Goal: Task Accomplishment & Management: Manage account settings

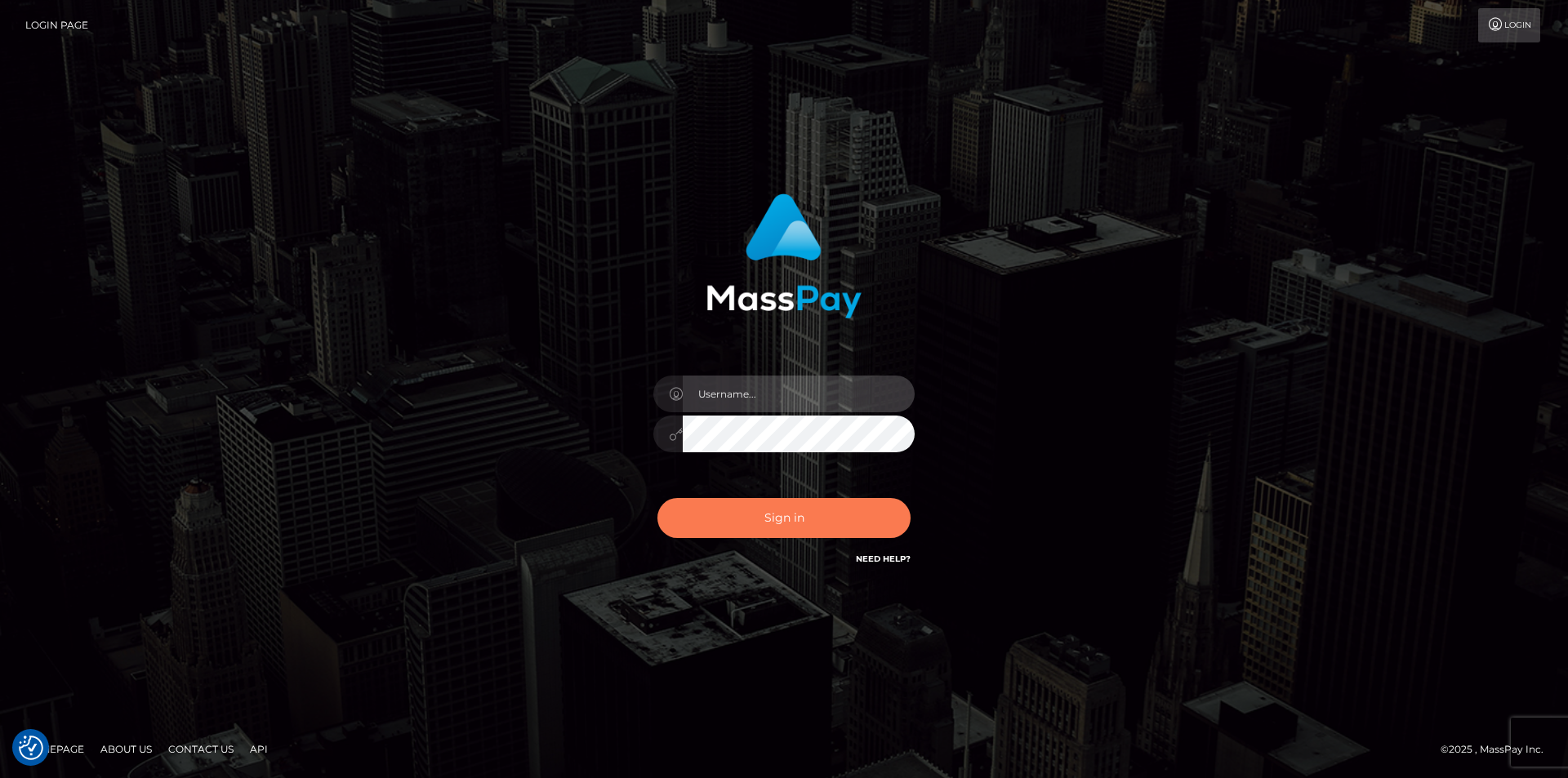
type input "FelipeGVN"
click at [766, 512] on button "Sign in" at bounding box center [784, 518] width 253 height 40
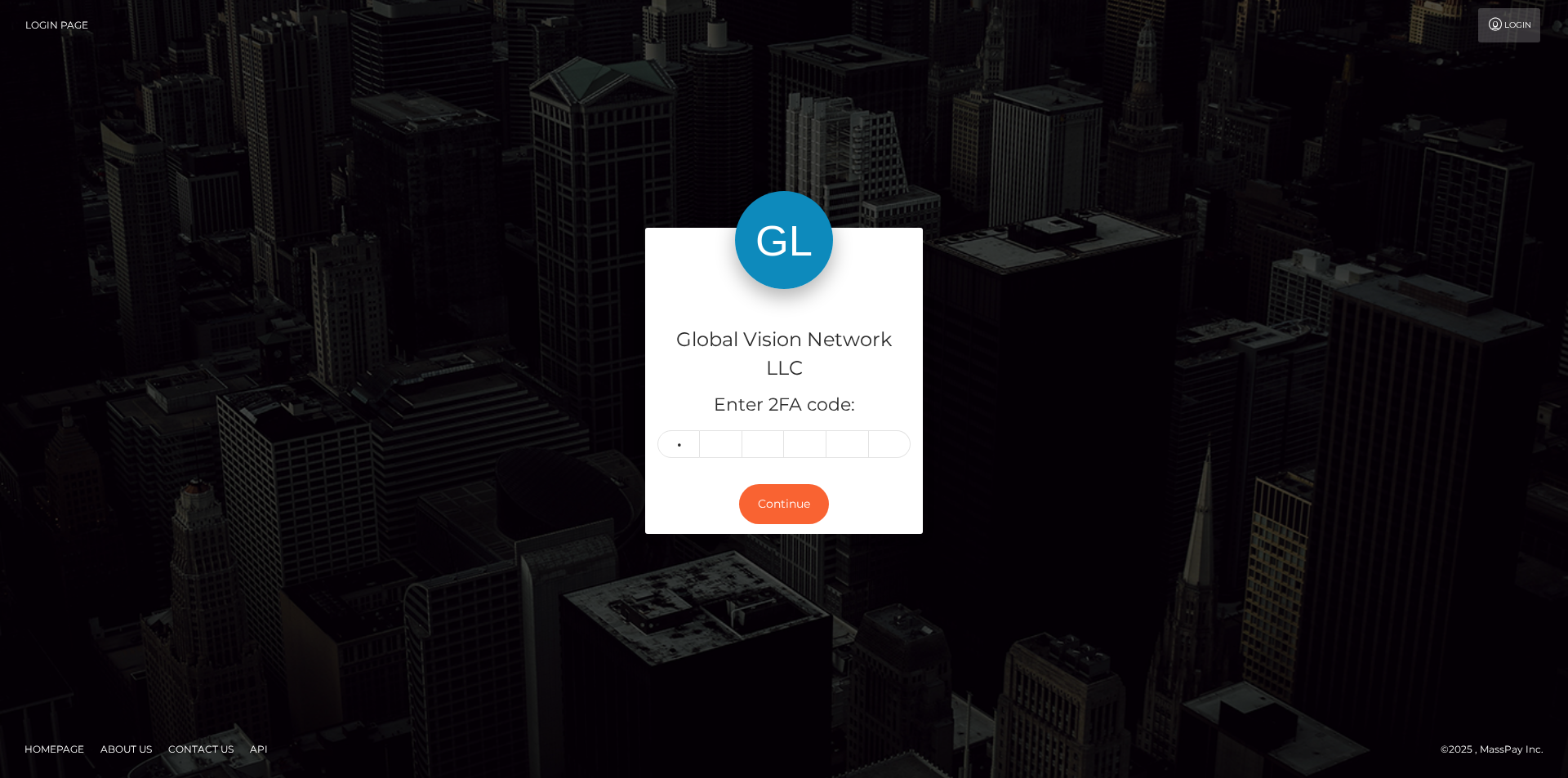
type input "3"
type input "4"
type input "2"
type input "3"
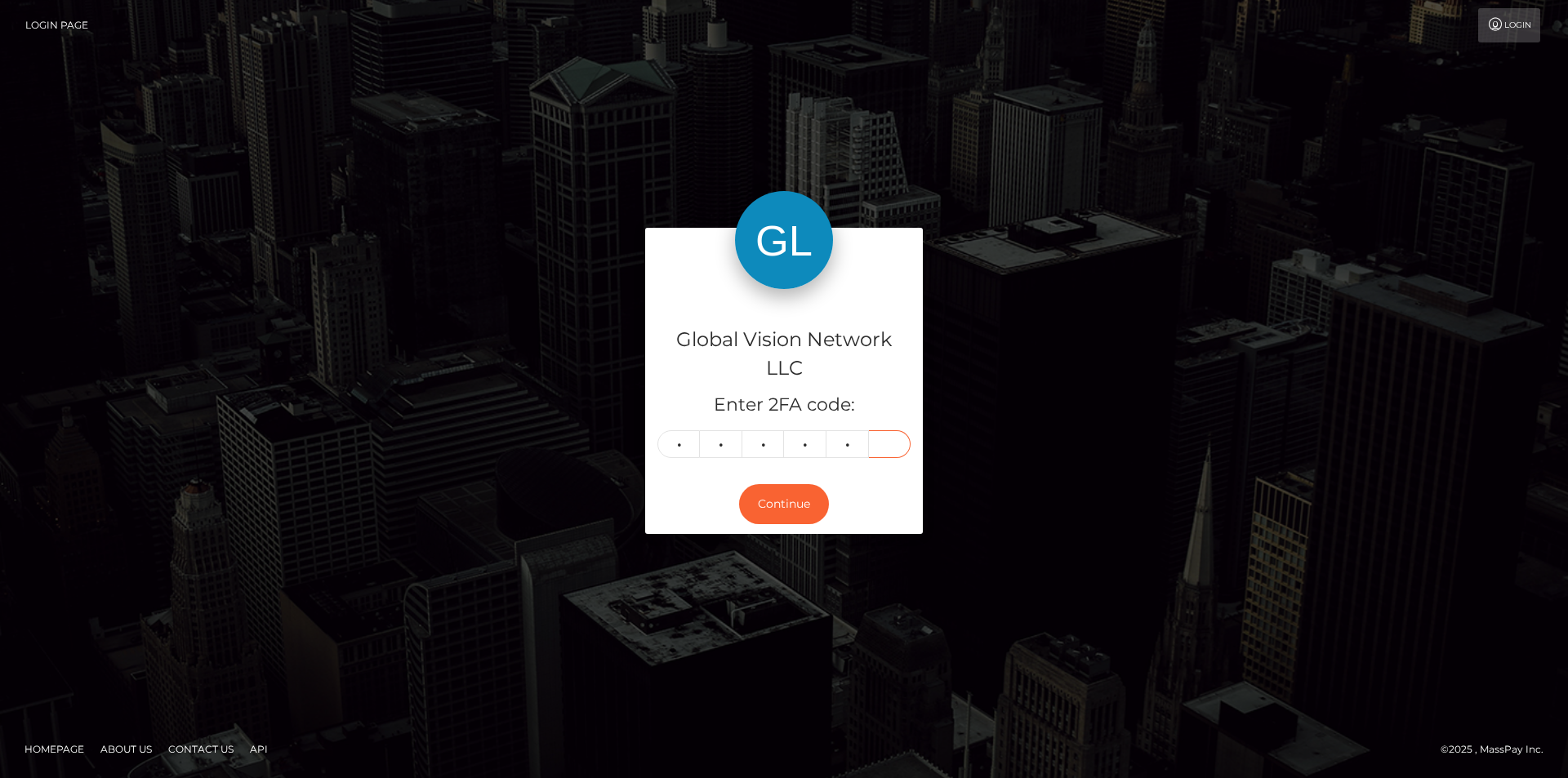
type input "8"
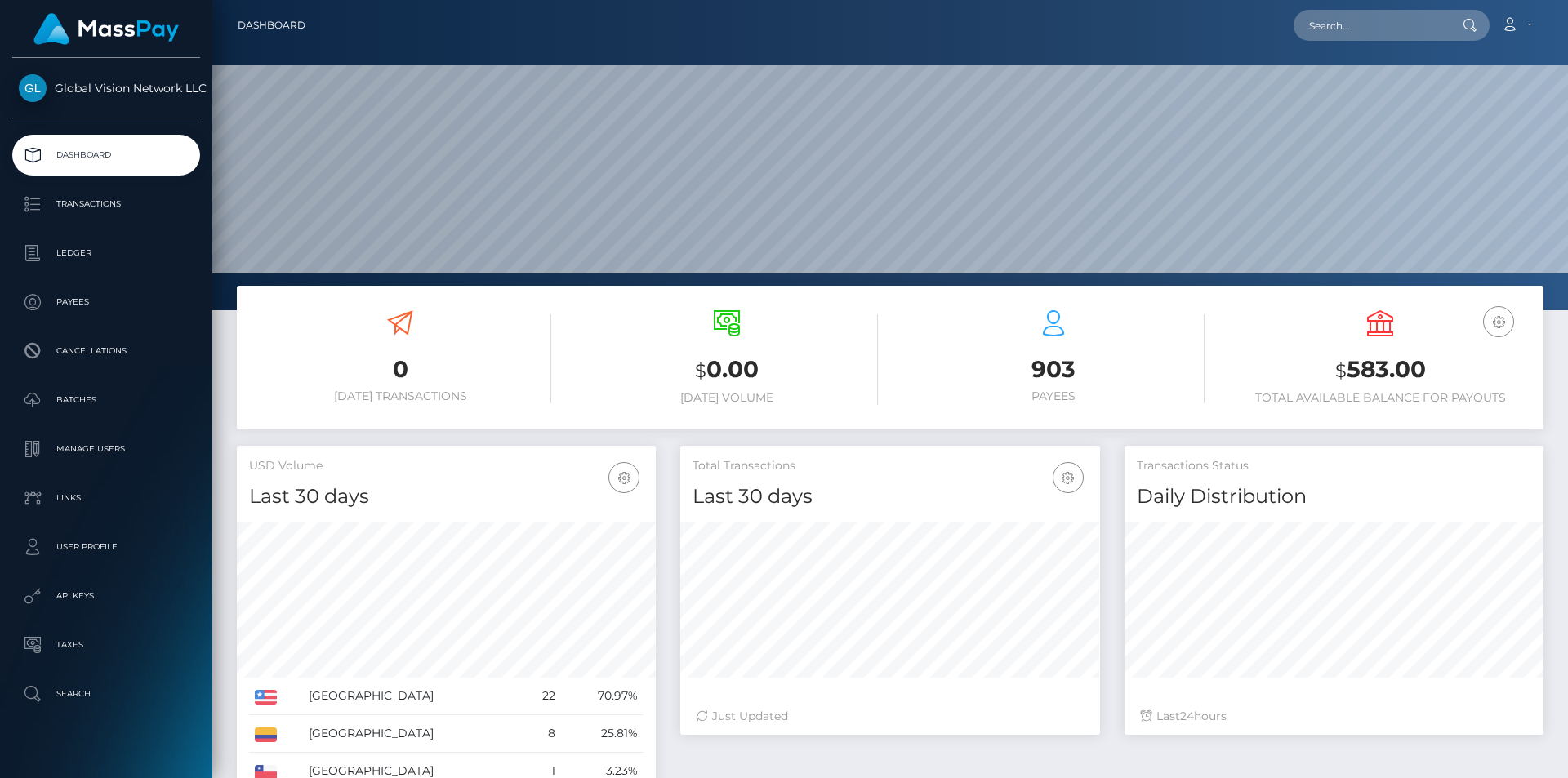
scroll to position [289, 420]
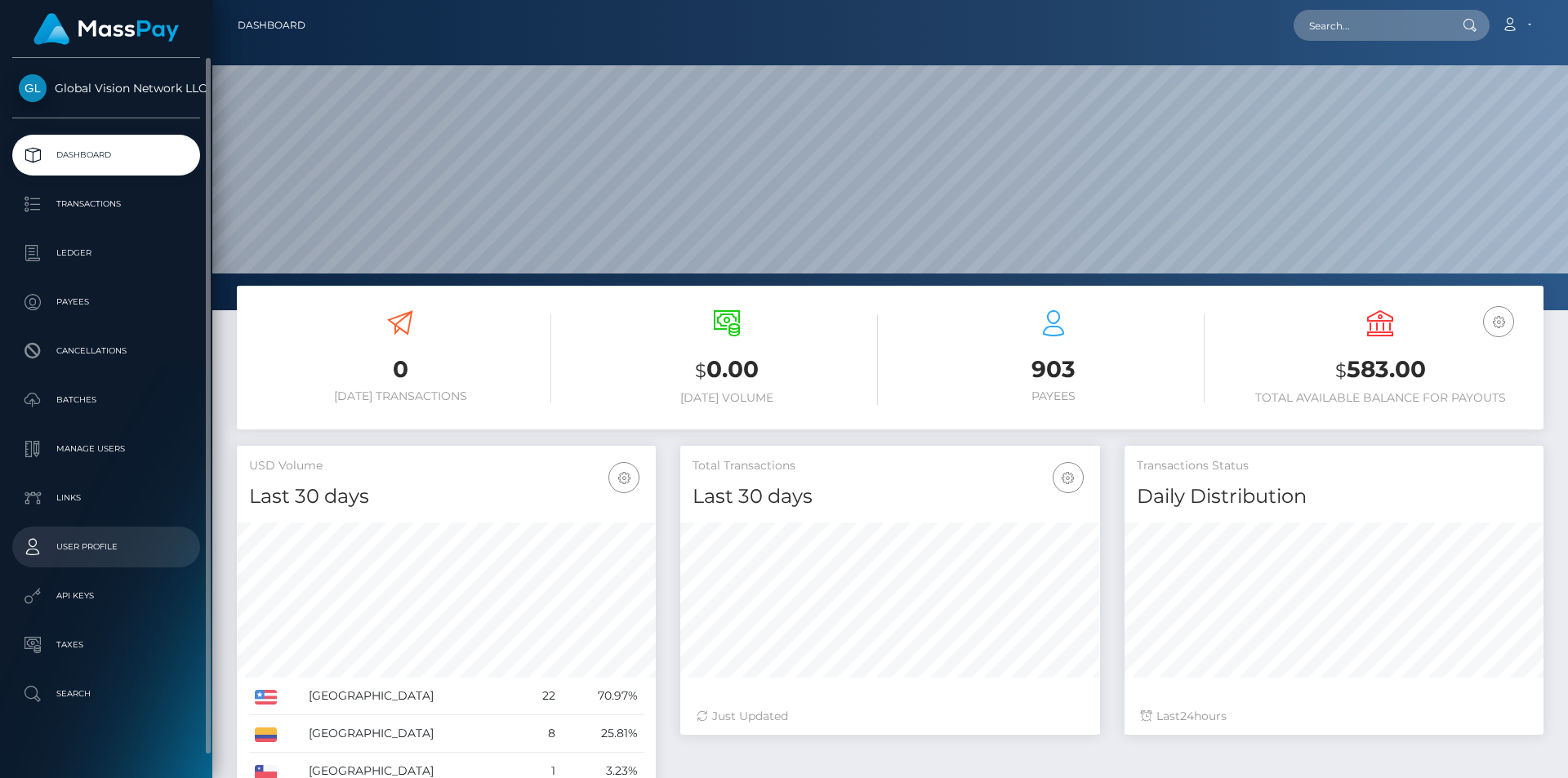
click at [81, 552] on p "User Profile" at bounding box center [107, 548] width 175 height 25
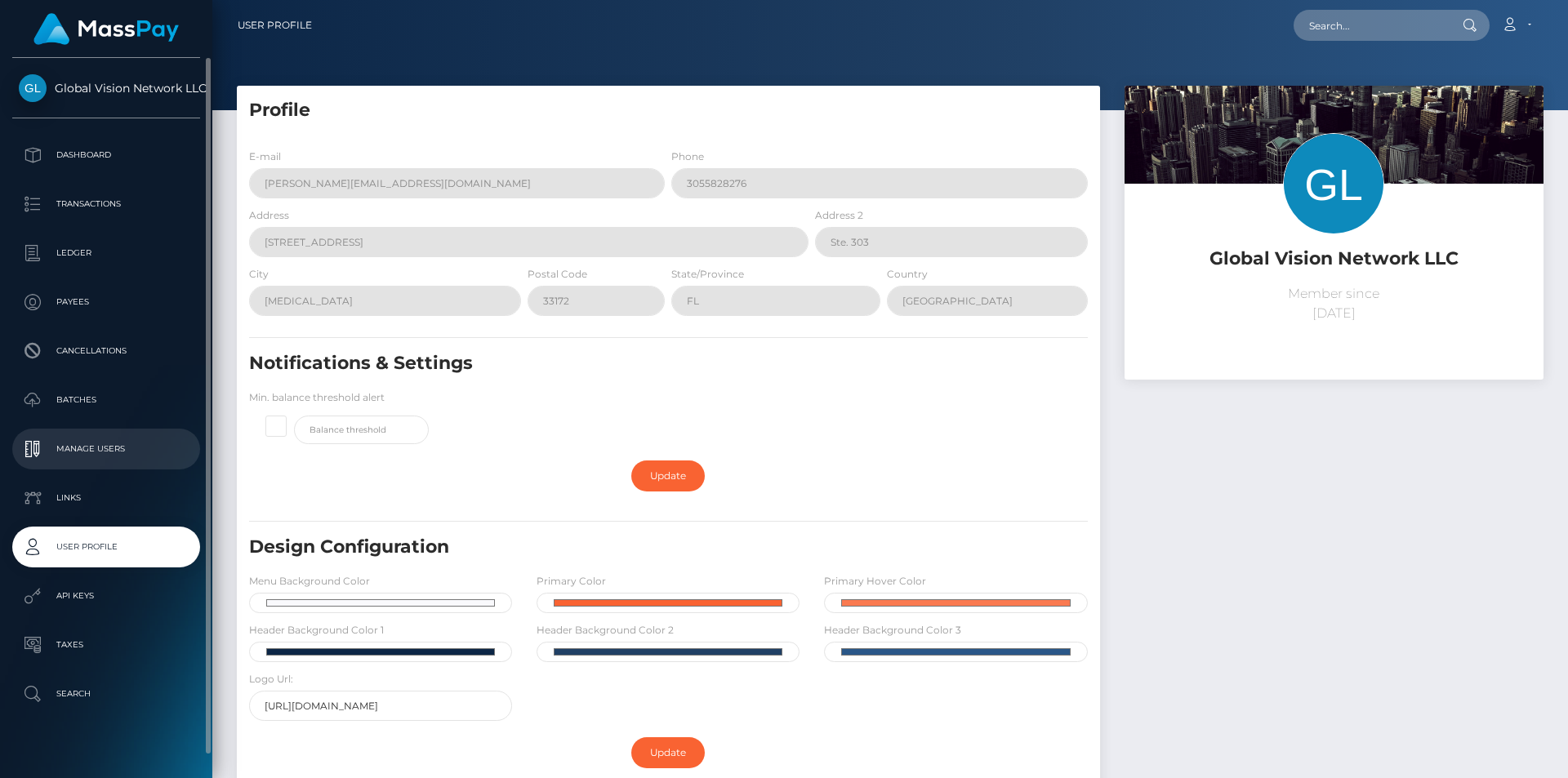
click at [109, 439] on p "Manage Users" at bounding box center [107, 449] width 175 height 25
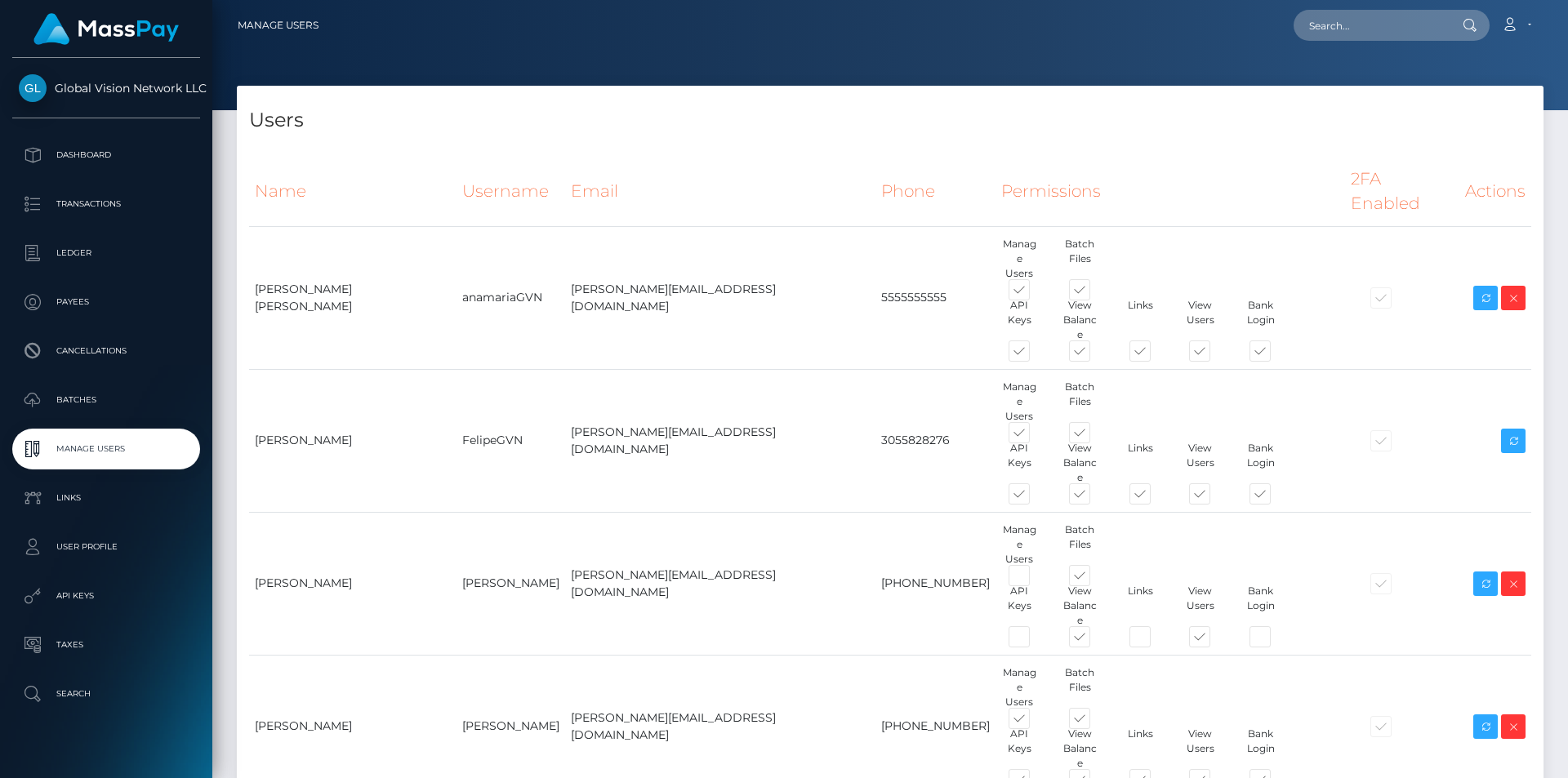
type input "odalis2025"
type input "odalis@visiontravel.net"
type input "3055271638"
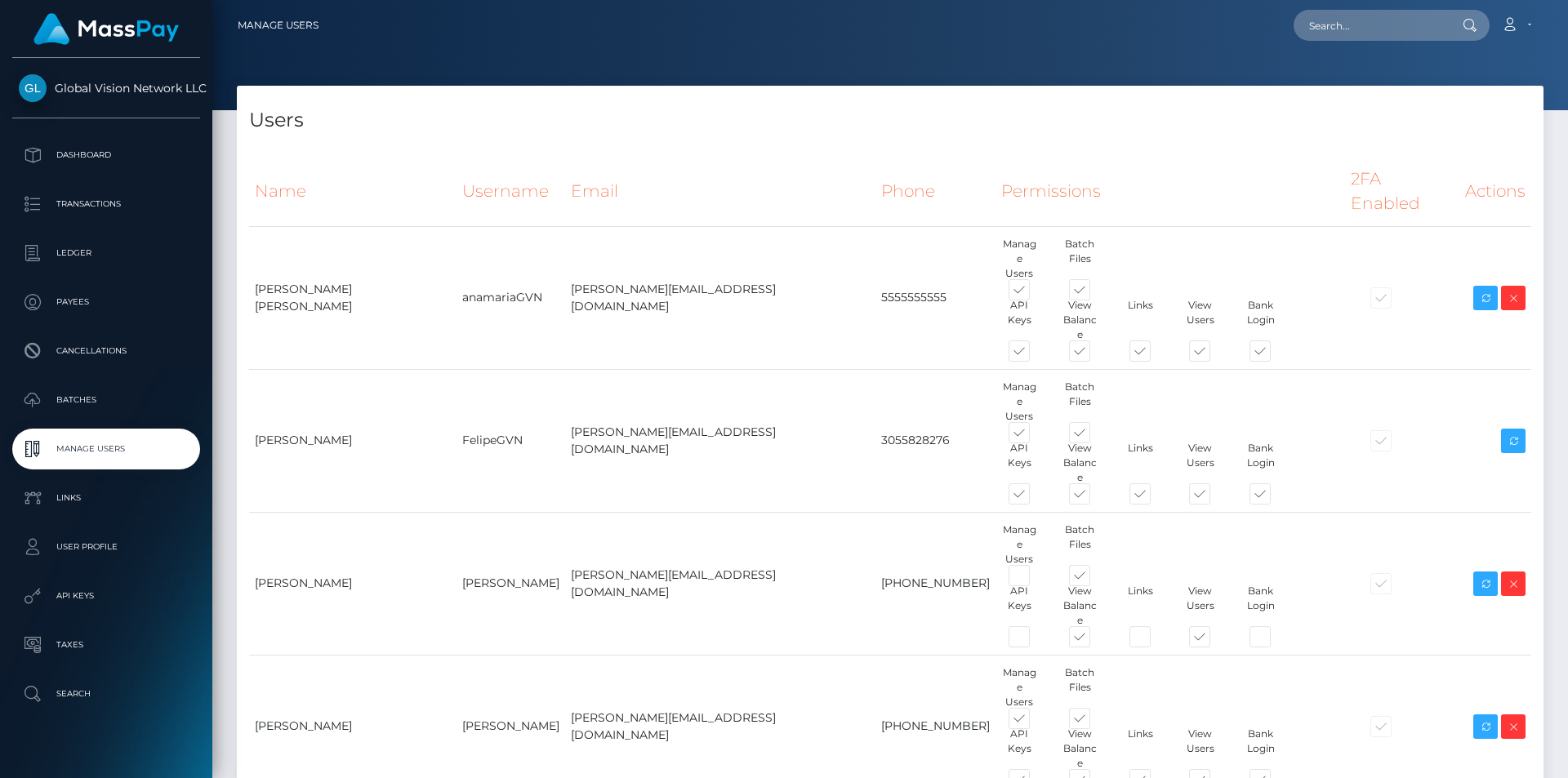
type input "Odalis"
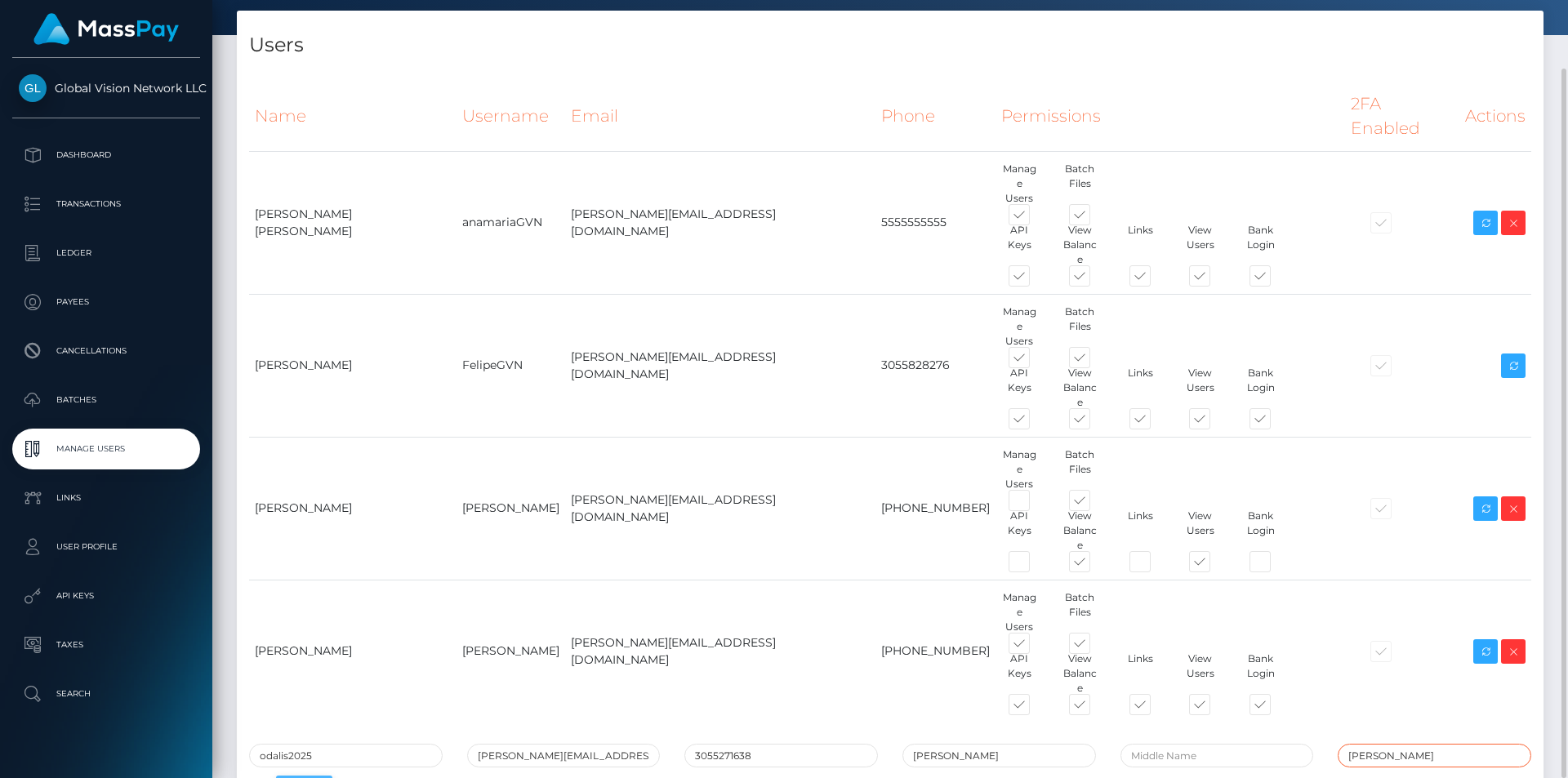
type input "Montano"
click at [301, 776] on button "Add" at bounding box center [304, 791] width 56 height 31
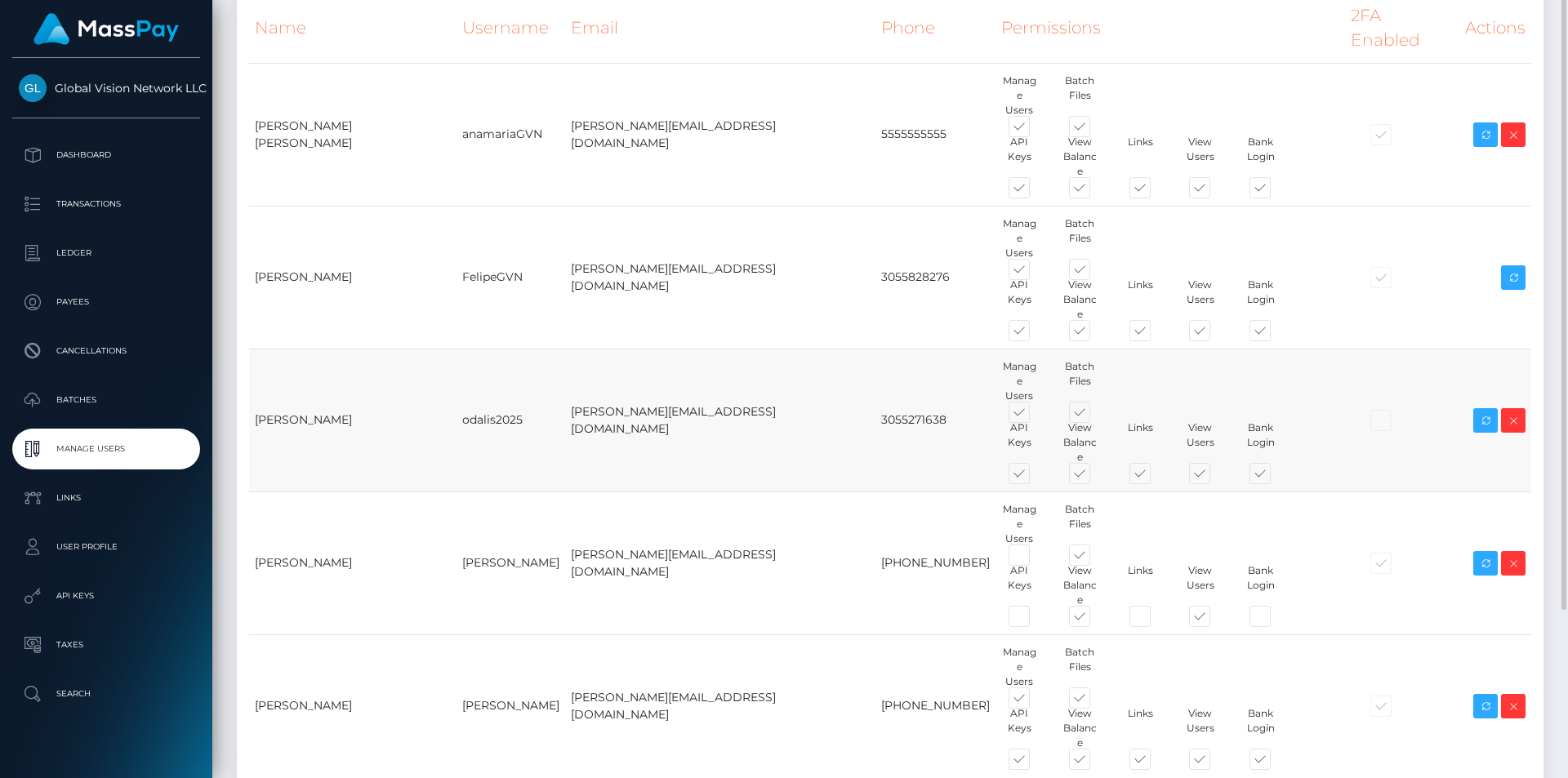
scroll to position [82, 0]
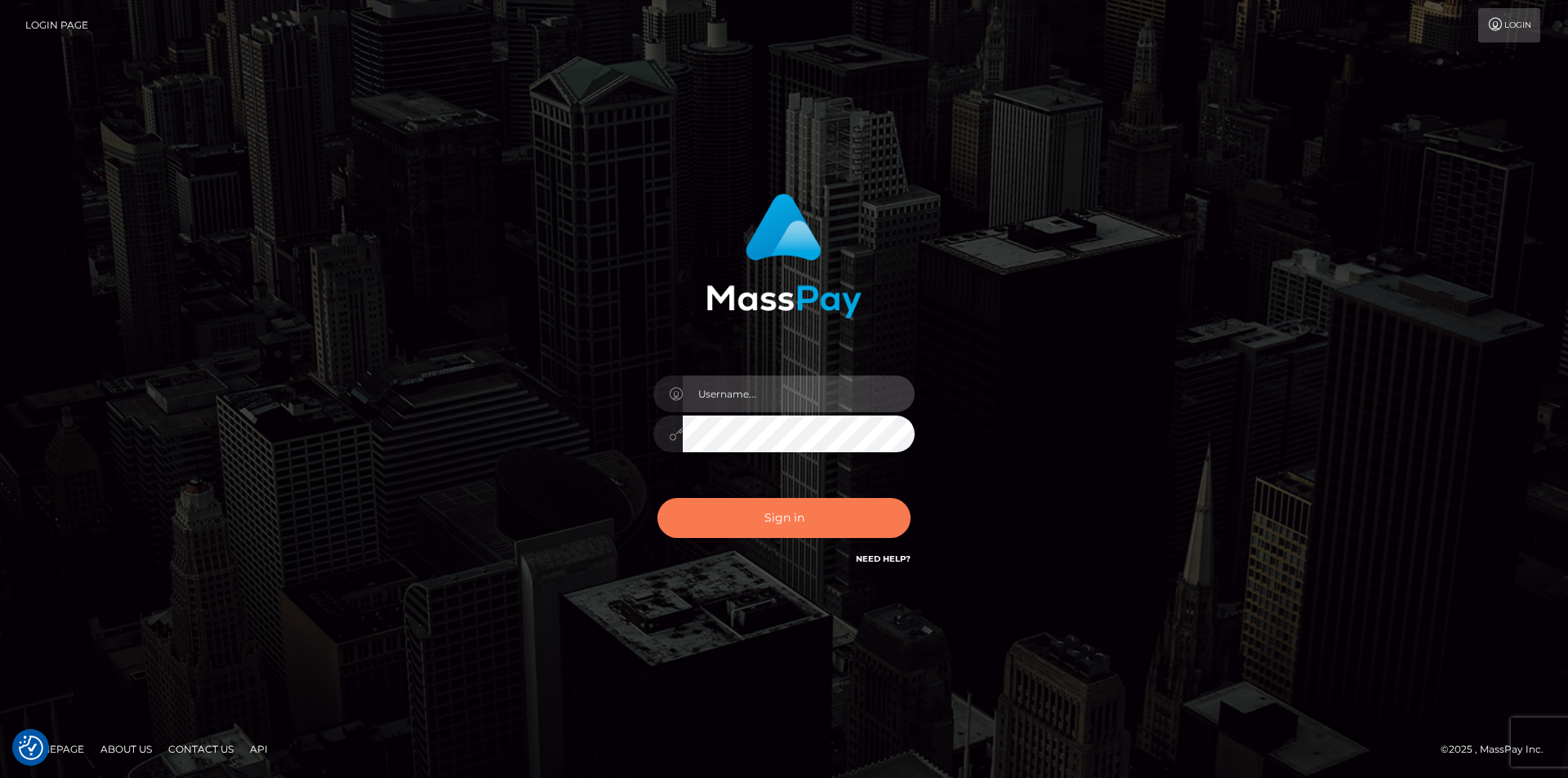
type input "FelipeGVN"
click at [793, 530] on button "Sign in" at bounding box center [784, 518] width 253 height 40
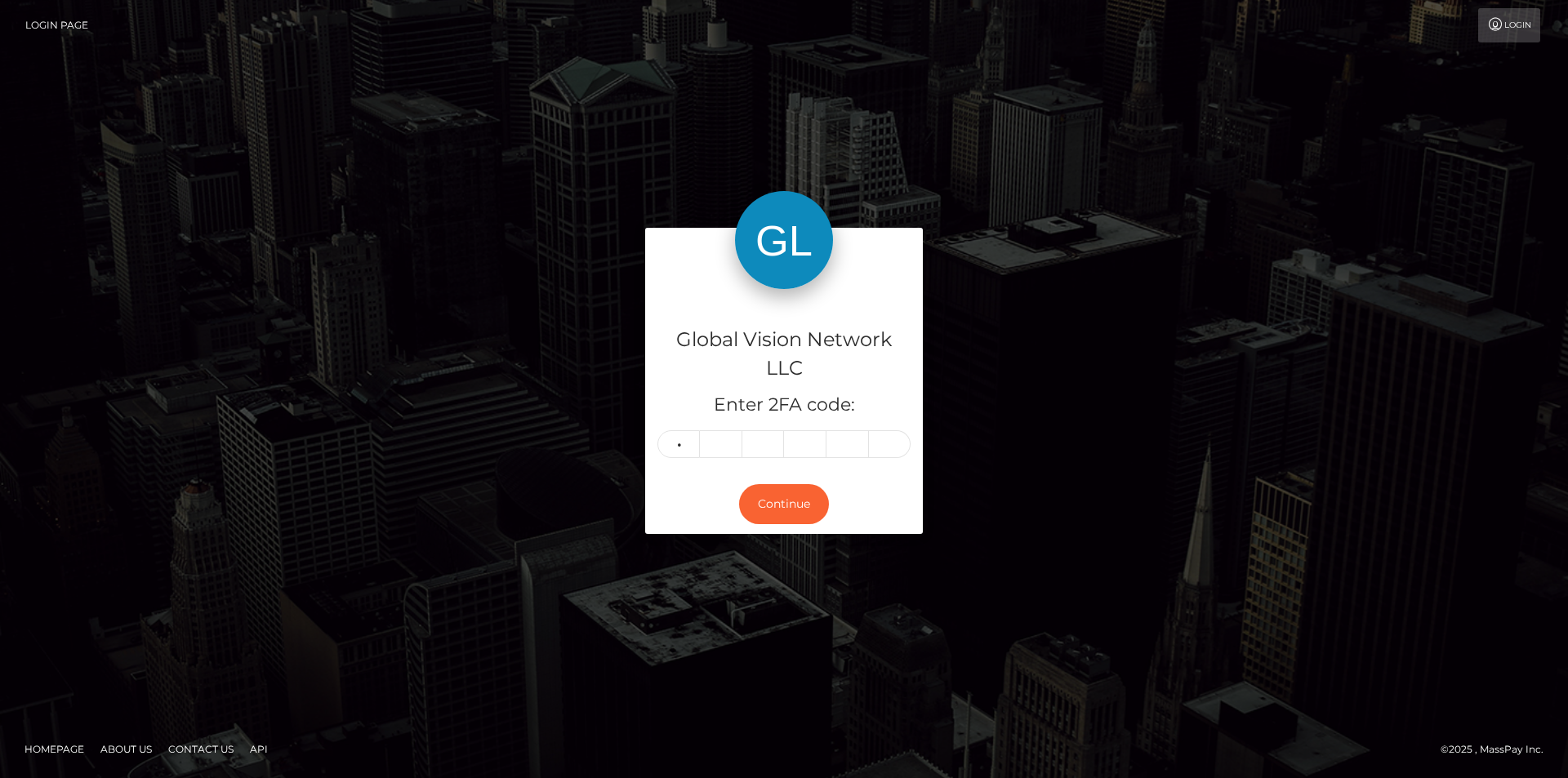
type input "4"
type input "3"
type input "4"
type input "8"
type input "3"
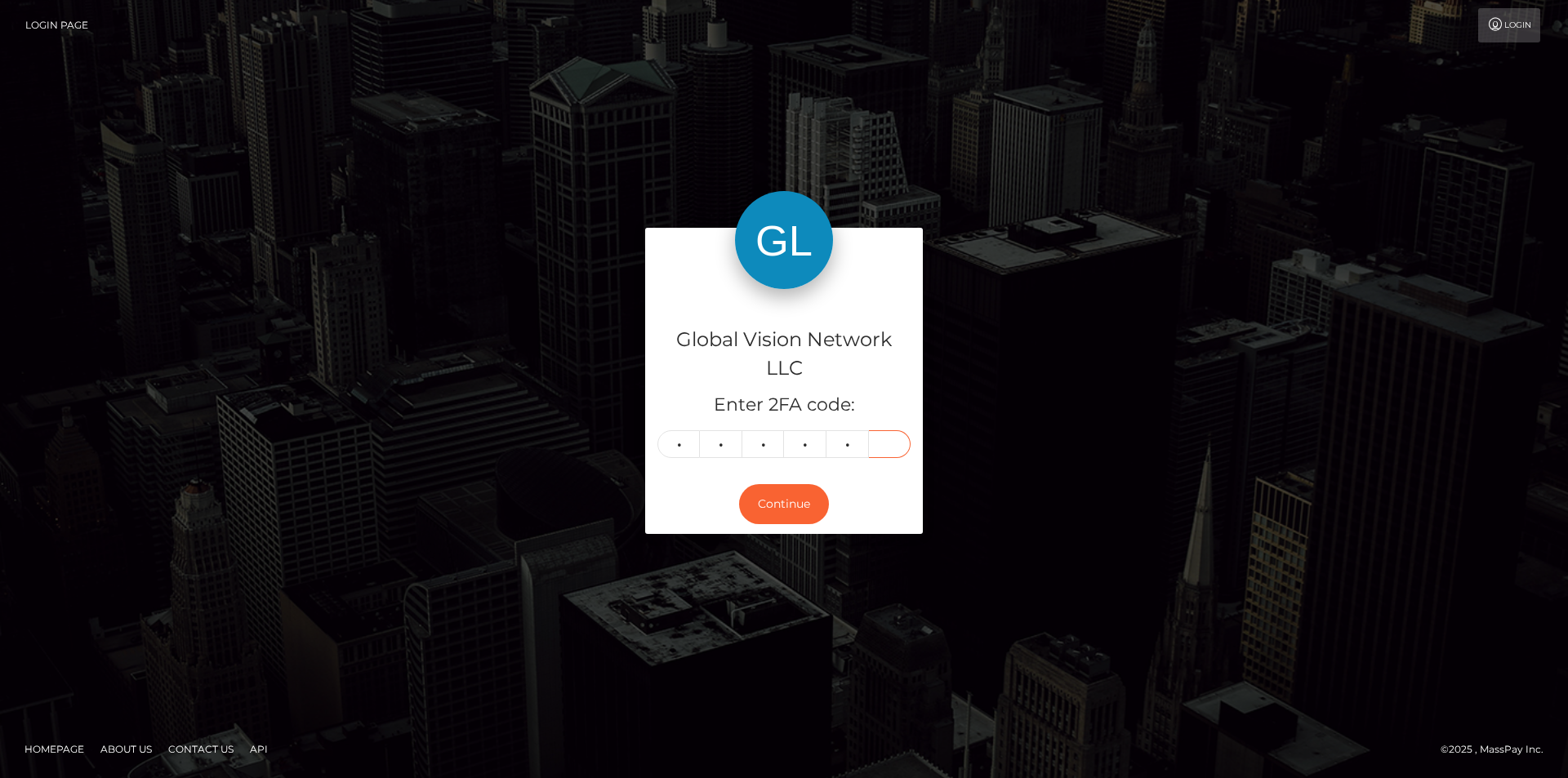
type input "5"
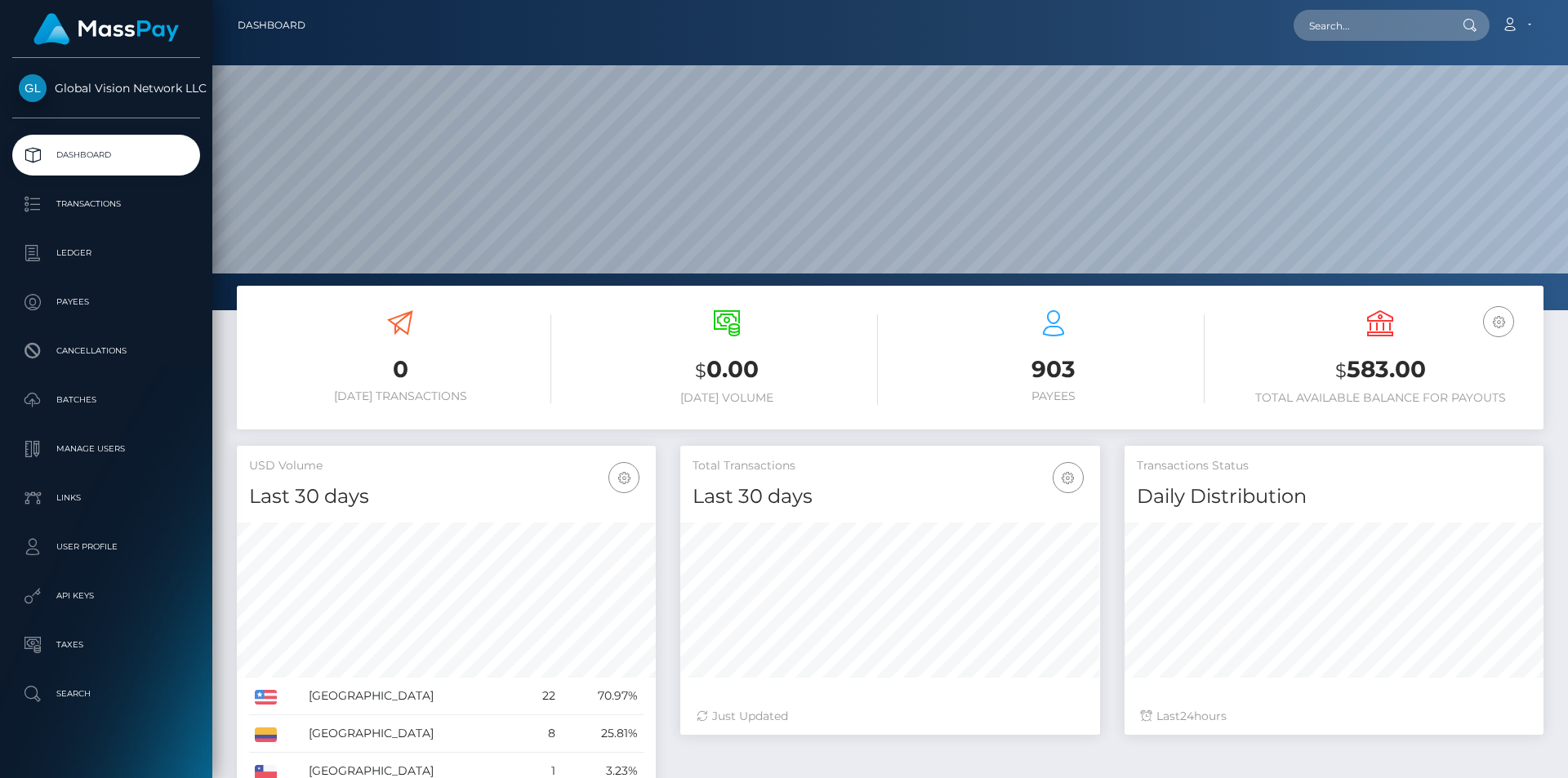
scroll to position [289, 420]
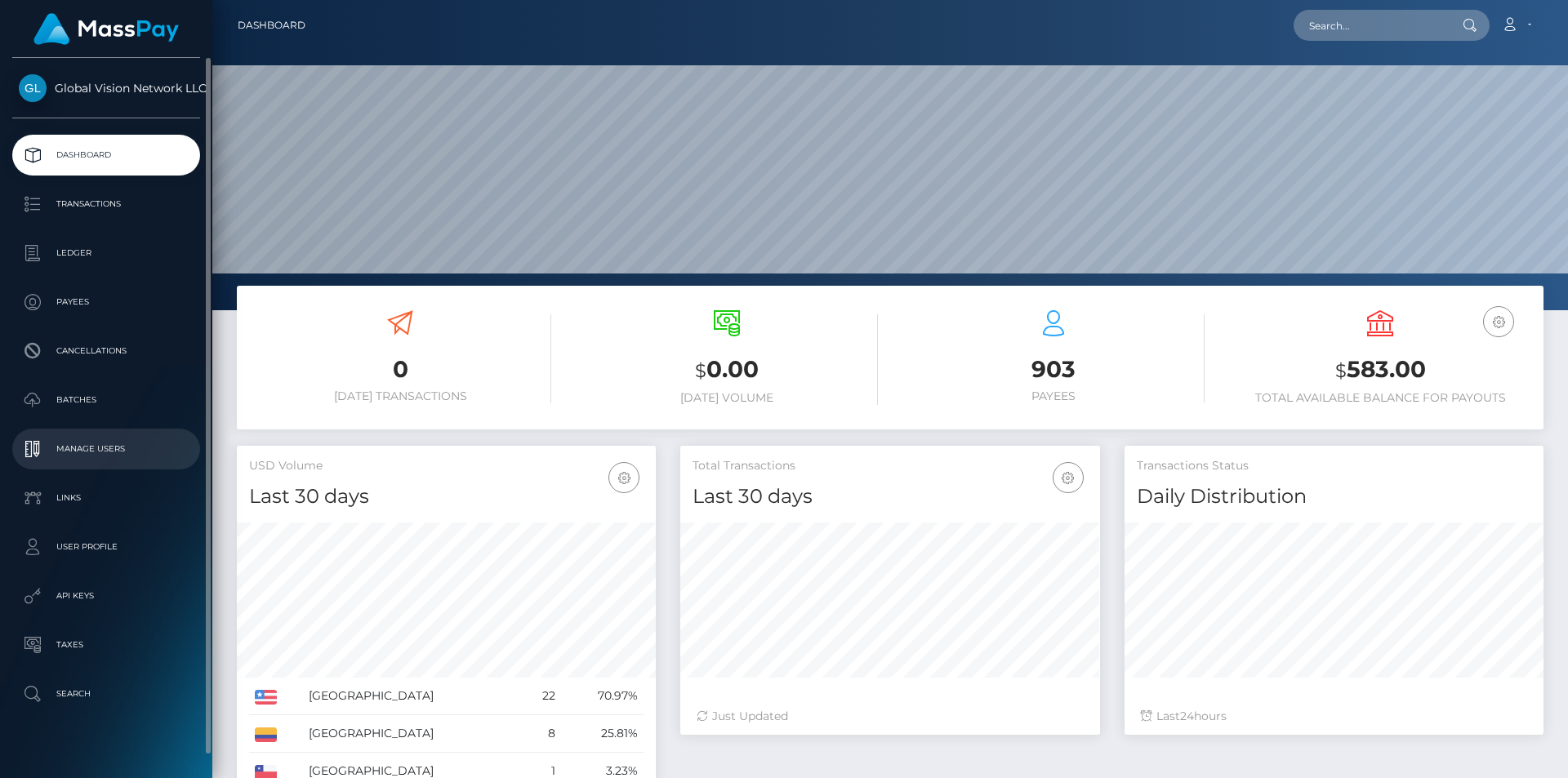
click at [106, 456] on p "Manage Users" at bounding box center [107, 449] width 175 height 25
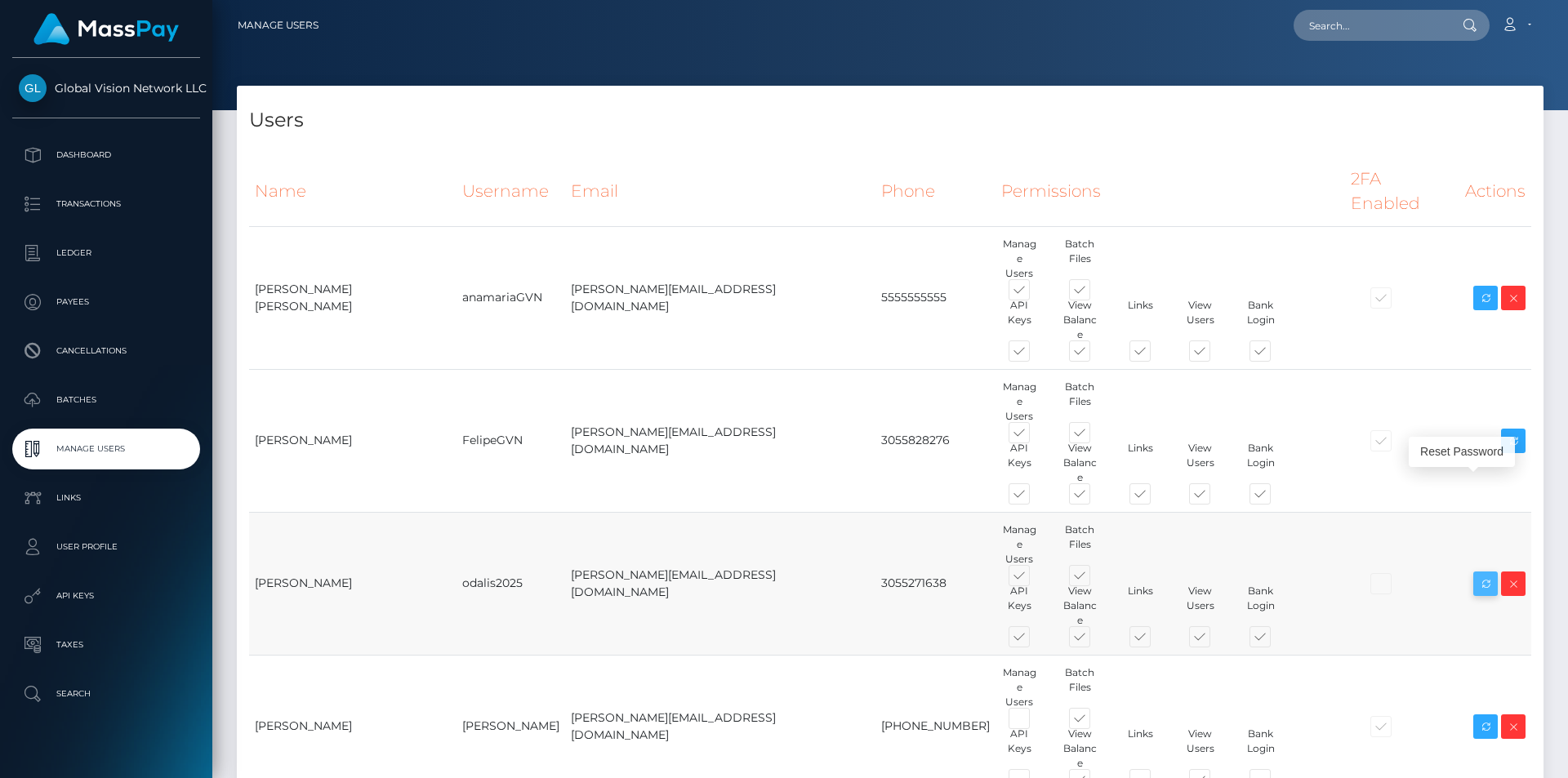
click at [1480, 574] on icon at bounding box center [1485, 584] width 20 height 20
